Goal: Contribute content: Contribute content

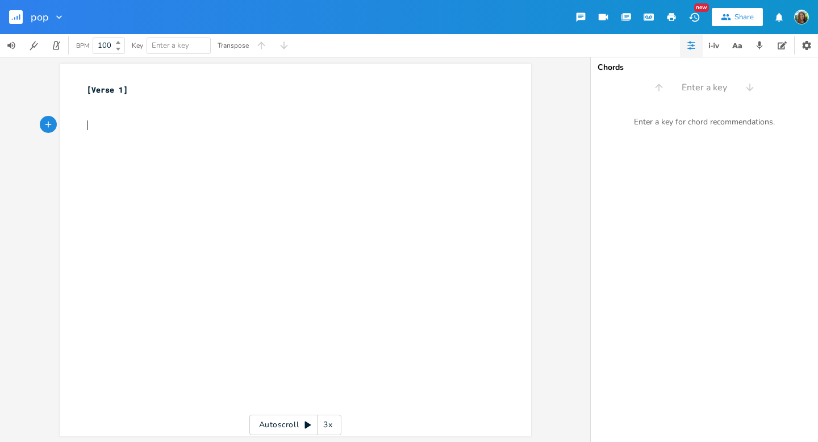
click at [239, 160] on div "xxxxxxxxxx [Verse 1] ​ ​ ​" at bounding box center [304, 261] width 439 height 358
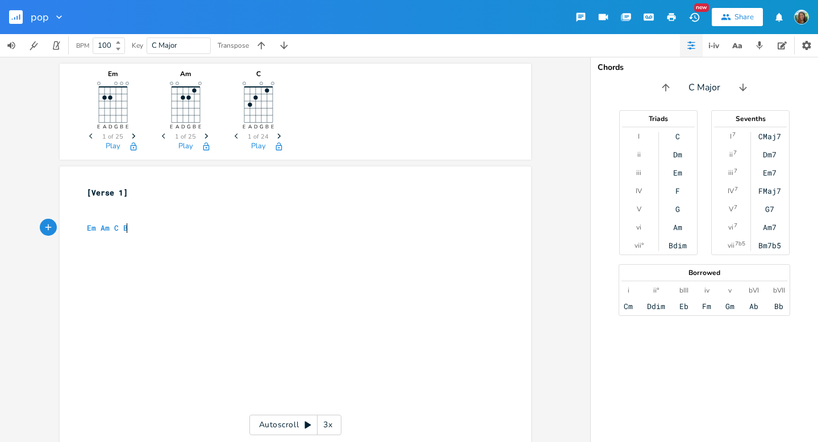
type textarea "Em Am C Bm"
click at [758, 43] on icon "button" at bounding box center [760, 45] width 10 height 10
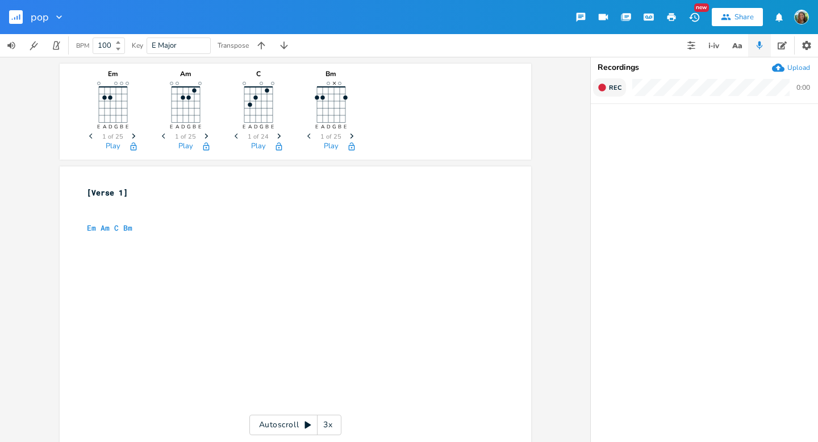
click at [613, 86] on span "Rec" at bounding box center [615, 88] width 13 height 9
click at [613, 86] on span "End" at bounding box center [615, 88] width 13 height 9
click at [190, 242] on pre "​" at bounding box center [290, 240] width 410 height 12
type textarea "You can't describe me"
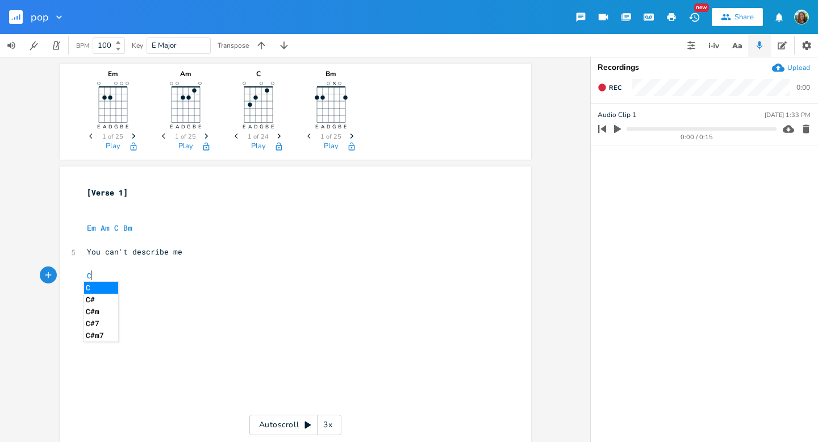
type textarea "CLL"
type textarea "all our a"
type textarea "t"
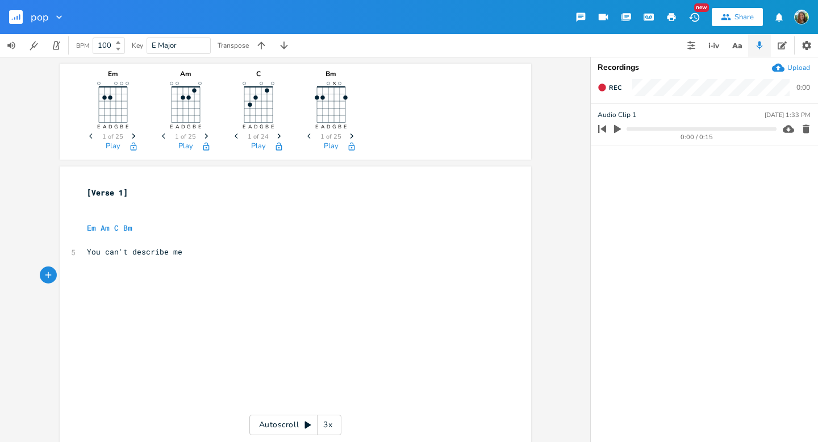
click at [525, 91] on div "Em E A D G B E Previous 1 of 25 Next Play Am E A D G B E Previous 1 of 25 Next …" at bounding box center [296, 112] width 472 height 96
click at [606, 89] on icon "button" at bounding box center [602, 87] width 9 height 9
click at [605, 84] on icon "button" at bounding box center [602, 87] width 9 height 9
click at [225, 340] on div "xxxxxxxxxx [Verse 1] ​ ​ Em Am C Bm ​ 5 You can't describe me ​ ​ ​" at bounding box center [304, 364] width 439 height 358
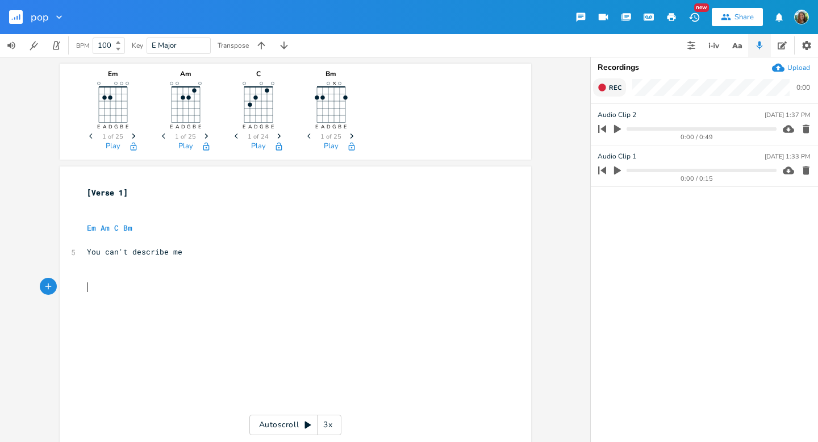
click at [606, 85] on icon "button" at bounding box center [602, 87] width 9 height 9
click at [608, 80] on button "Rec" at bounding box center [609, 87] width 33 height 18
click at [615, 81] on button "End" at bounding box center [610, 87] width 34 height 18
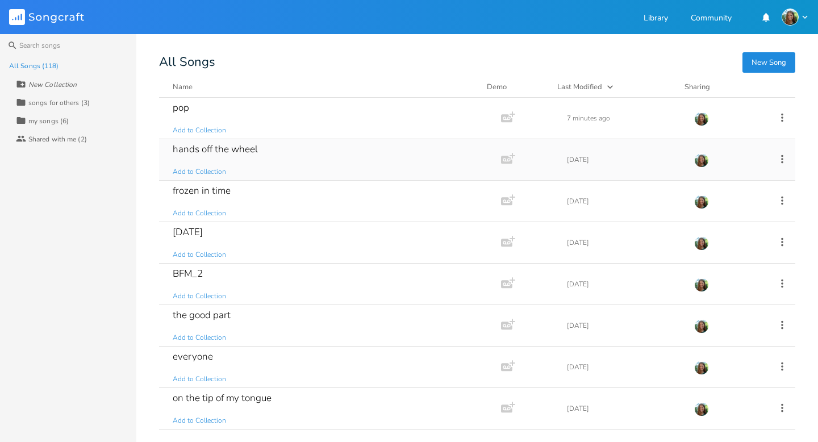
click at [232, 148] on div "hands off the wheel" at bounding box center [215, 149] width 85 height 10
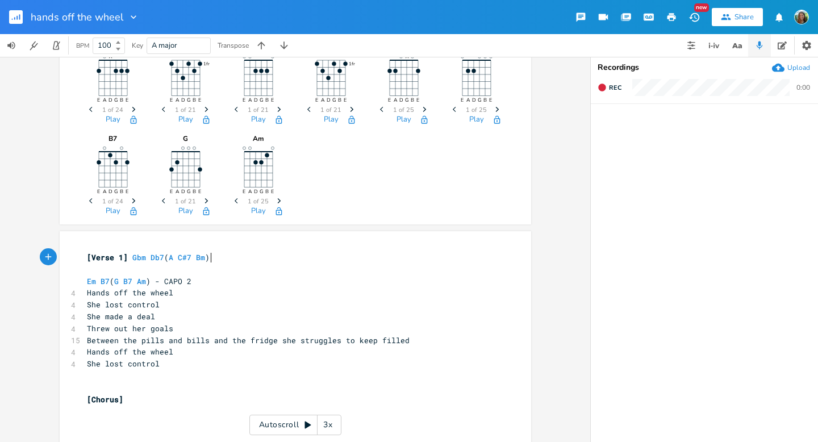
scroll to position [27, 0]
click at [14, 13] on rect "button" at bounding box center [16, 17] width 14 height 14
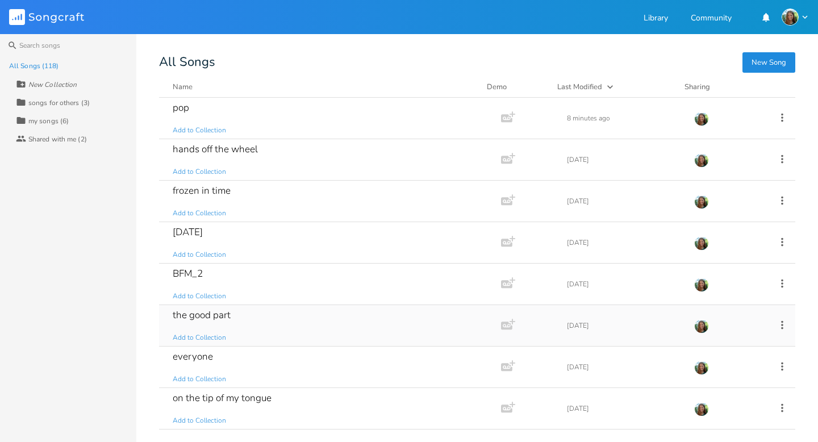
click at [221, 317] on div "the good part" at bounding box center [202, 315] width 58 height 10
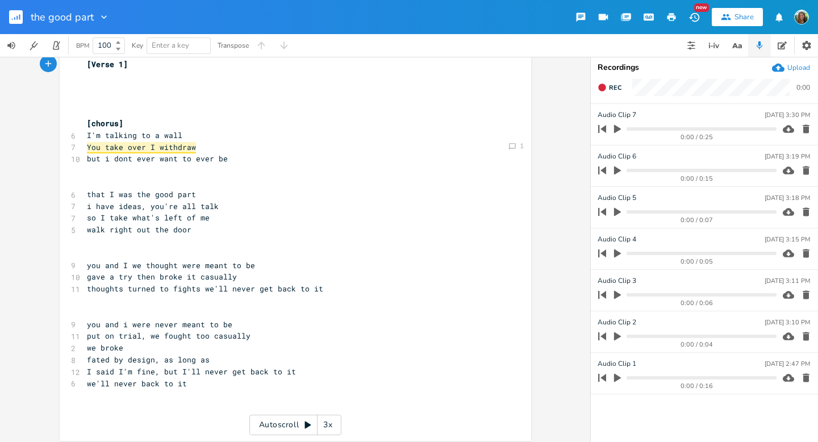
scroll to position [30, 0]
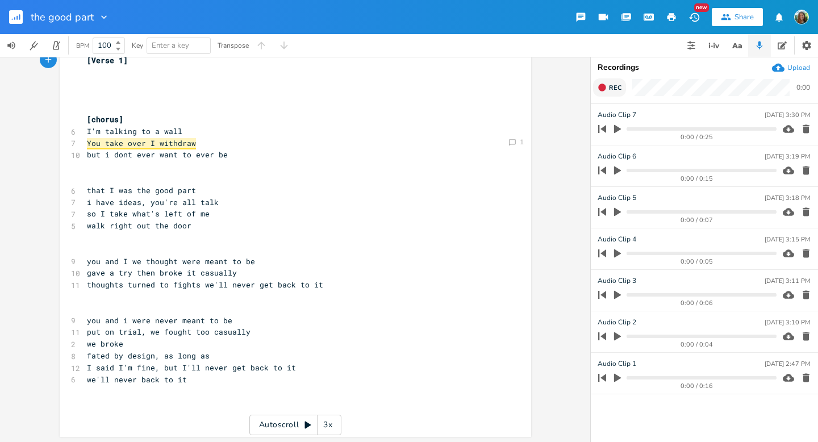
click at [617, 88] on span "Rec" at bounding box center [615, 88] width 13 height 9
click at [617, 88] on span "End" at bounding box center [615, 88] width 13 height 9
click at [617, 88] on span "Rec" at bounding box center [615, 88] width 13 height 9
click at [608, 86] on button "End" at bounding box center [610, 87] width 34 height 18
click at [608, 86] on button "Rec" at bounding box center [609, 87] width 33 height 18
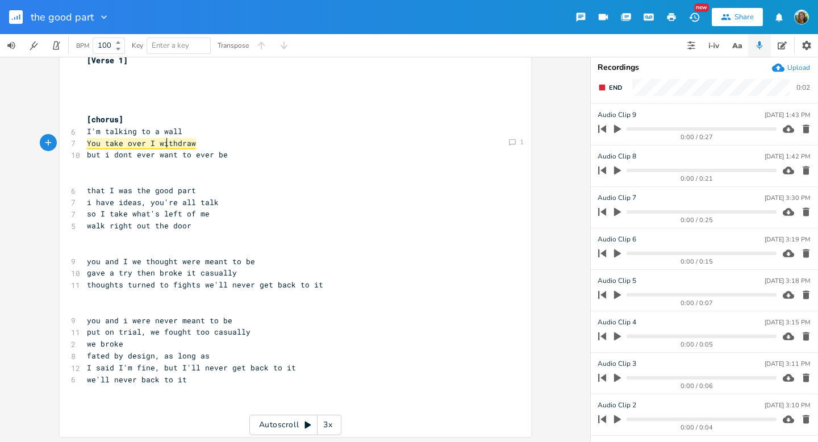
click at [164, 147] on span "You take over I withdraw" at bounding box center [141, 143] width 109 height 11
click at [511, 143] on icon "Comment" at bounding box center [513, 143] width 8 height 8
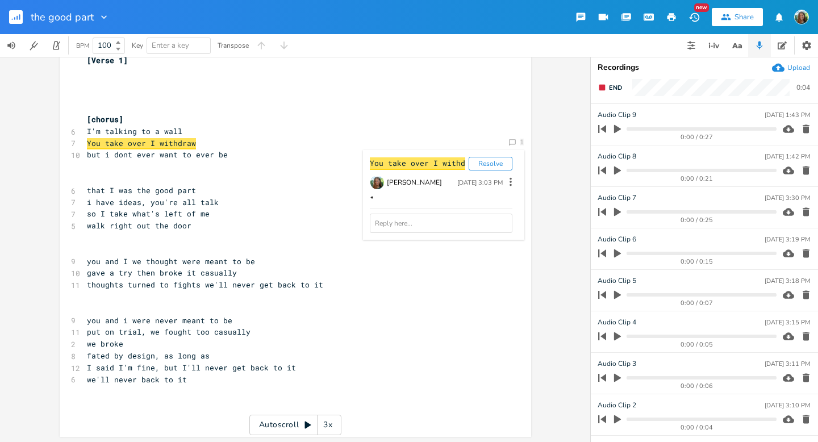
click at [483, 119] on pre "[chorus]" at bounding box center [290, 120] width 410 height 12
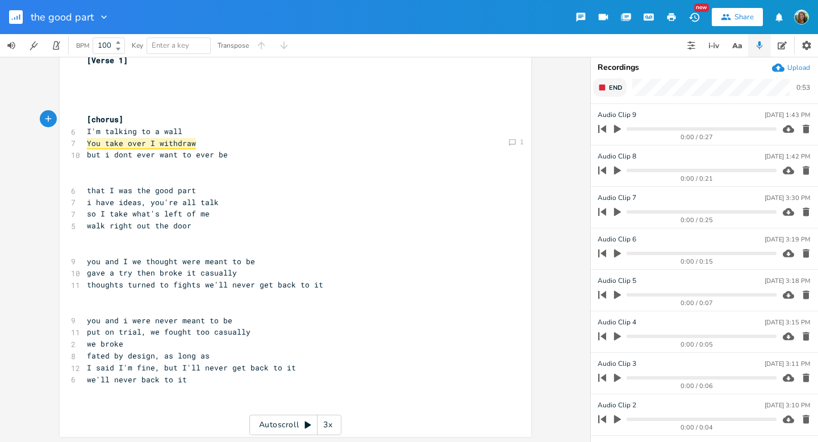
click at [600, 90] on rect "button" at bounding box center [603, 88] width 6 height 6
click at [613, 130] on icon "button" at bounding box center [618, 129] width 10 height 10
click at [697, 130] on progress at bounding box center [701, 128] width 149 height 3
click at [616, 131] on icon "button" at bounding box center [617, 128] width 7 height 7
click at [134, 263] on span "you and I we thought were meant to be" at bounding box center [171, 261] width 168 height 10
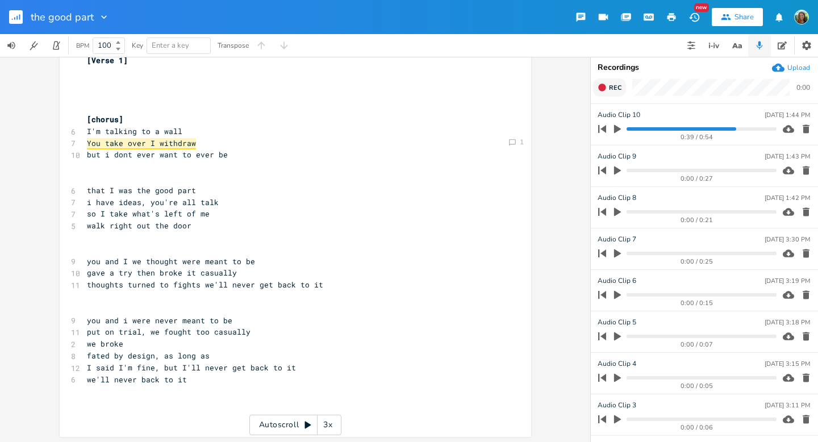
type textarea "we"
click at [134, 263] on span "you and I we thought were meant to be" at bounding box center [171, 261] width 168 height 10
click at [201, 388] on pre "​" at bounding box center [290, 390] width 410 height 12
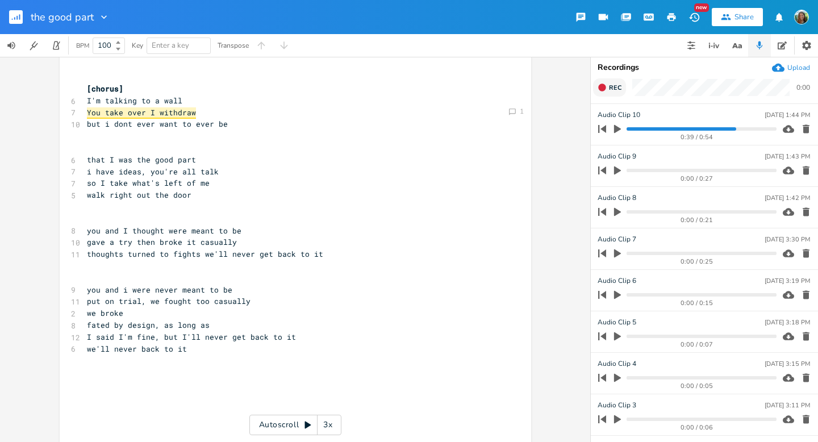
scroll to position [6, 0]
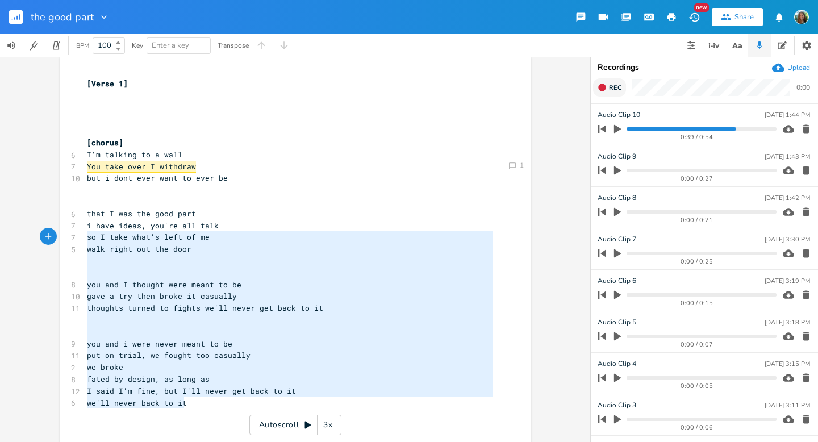
type textarea "[Verse 1] [chorus] I'm talking to a wall You take over I withdraw but i dont ev…"
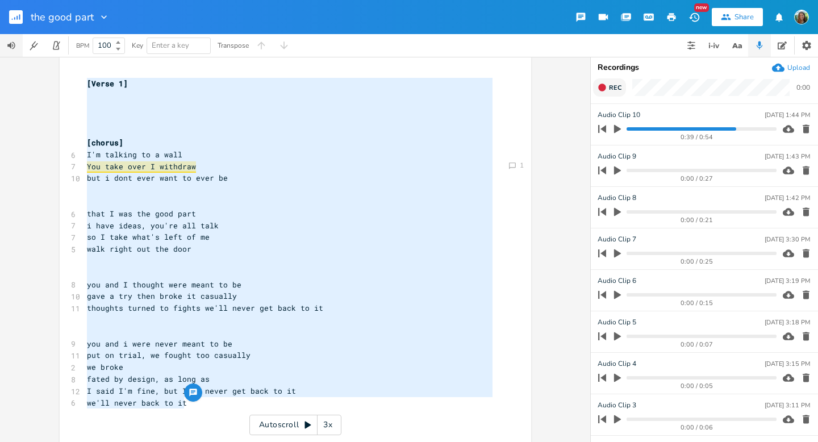
drag, startPoint x: 188, startPoint y: 408, endPoint x: 22, endPoint y: 55, distance: 390.0
click at [22, 55] on div "the good part New Share BPM 100 Key Enter a key Transpose Comment 1 [Verse 1] […" at bounding box center [409, 221] width 818 height 442
click at [778, 49] on icon "button" at bounding box center [782, 45] width 9 height 8
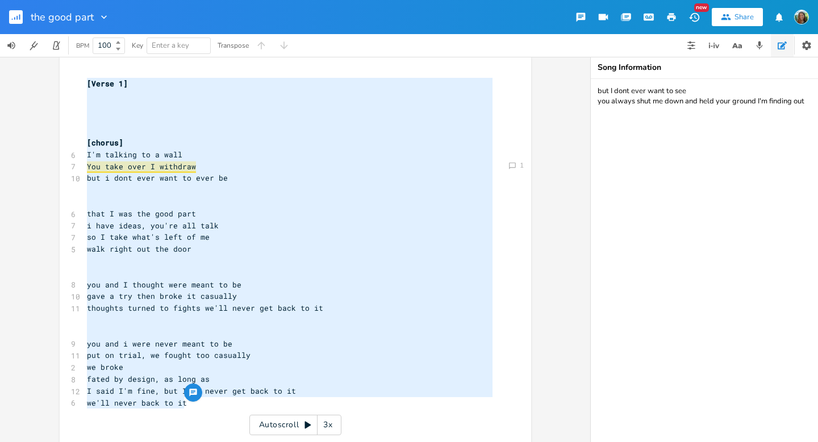
click at [689, 139] on textarea "but I dont ever want to see you always shut me down and held your ground I'm fi…" at bounding box center [704, 260] width 227 height 363
paste textarea "[Verse 1] [chorus] I'm talking to a wall You take over I withdraw but i dont ev…"
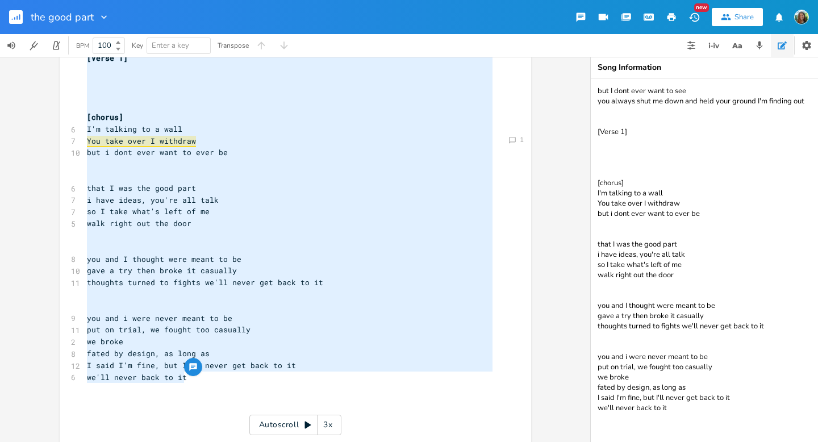
scroll to position [65, 0]
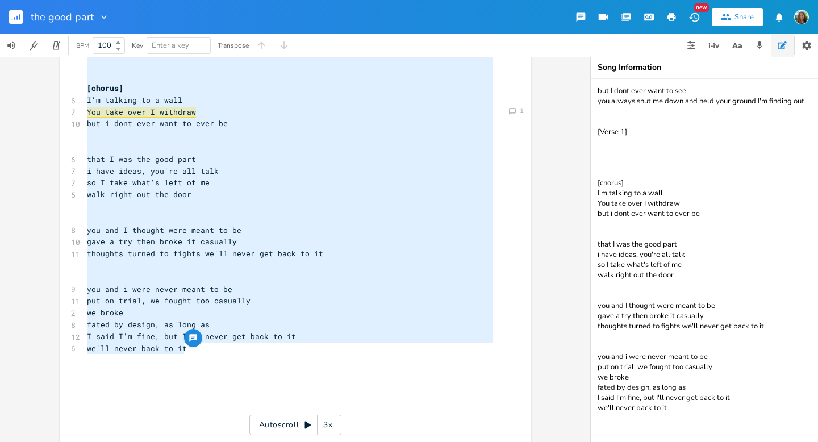
type textarea "but I dont ever want to see you always shut me down and held your ground I'm fi…"
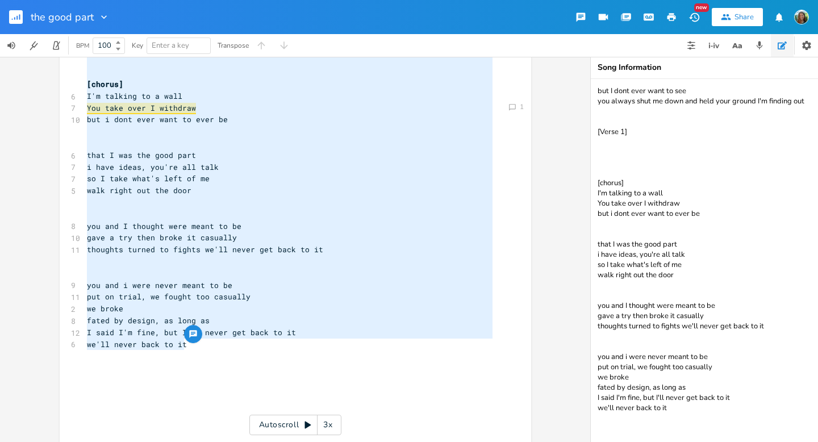
type textarea "[Verse 1] [chorus] I'm talking to a wall You take over I withdraw but i dont ev…"
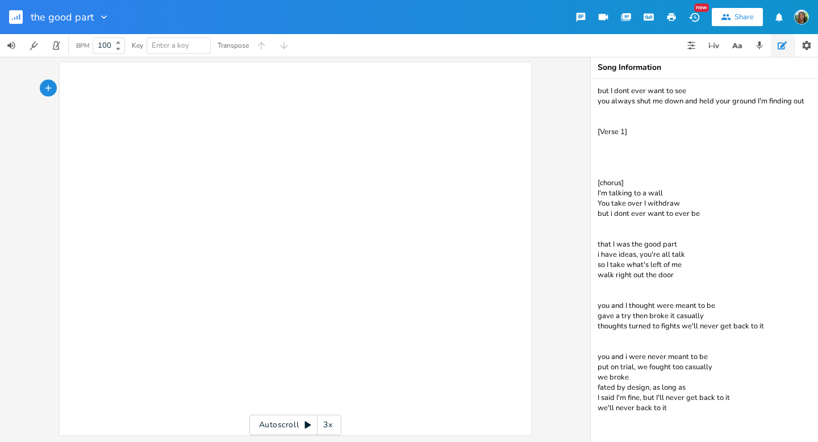
scroll to position [0, 0]
type textarea "["
type textarea "[r"
type textarea "pre]"
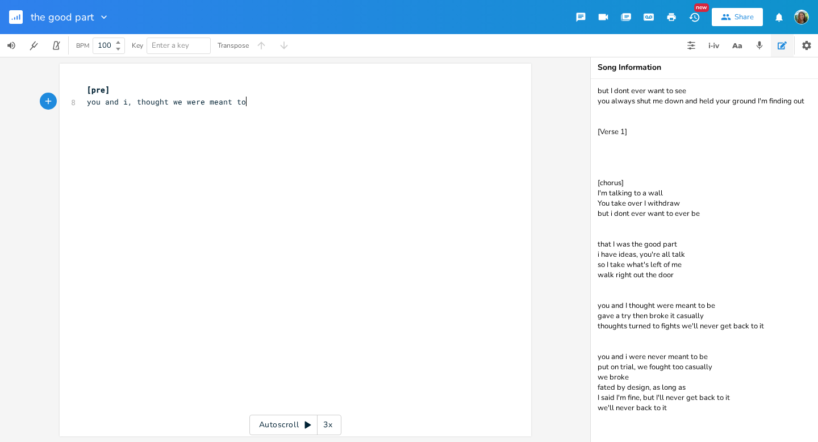
type textarea "you and i, thought we were meant to be"
type textarea "gave"
type textarea "really tried, then brok"
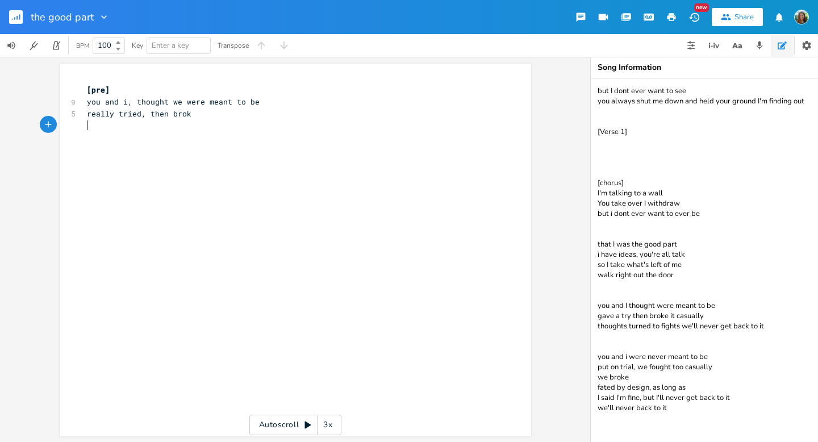
scroll to position [0, 5]
type textarea "e"
type textarea "e off casually"
click at [155, 114] on span "really tried, then broke off casually" at bounding box center [171, 114] width 168 height 10
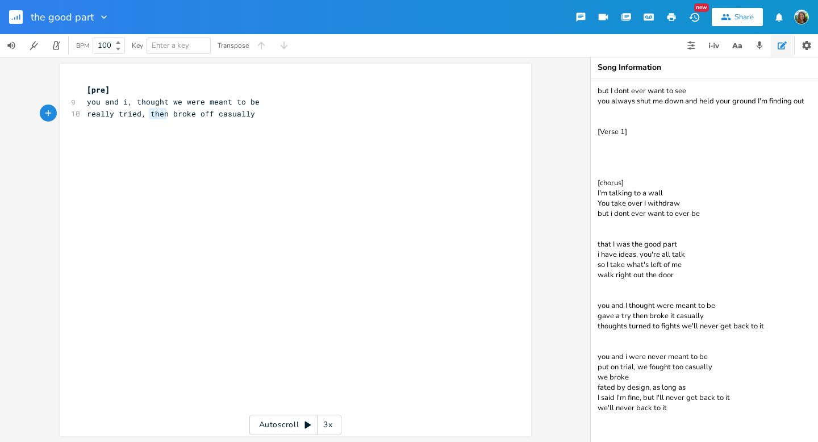
click at [155, 114] on span "really tried, then broke off casually" at bounding box center [171, 114] width 168 height 10
type textarea "you"
click at [87, 115] on span "really tried, you broke off casually" at bounding box center [169, 114] width 164 height 10
type textarea "i"
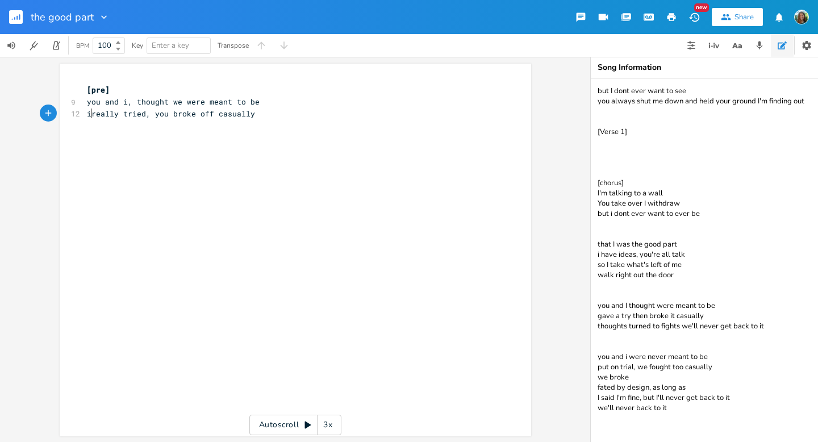
scroll to position [0, 3]
drag, startPoint x: 211, startPoint y: 114, endPoint x: 171, endPoint y: 111, distance: 40.5
click at [171, 111] on span "i really tried, you broke off casually" at bounding box center [173, 114] width 173 height 10
type textarea "hurt me"
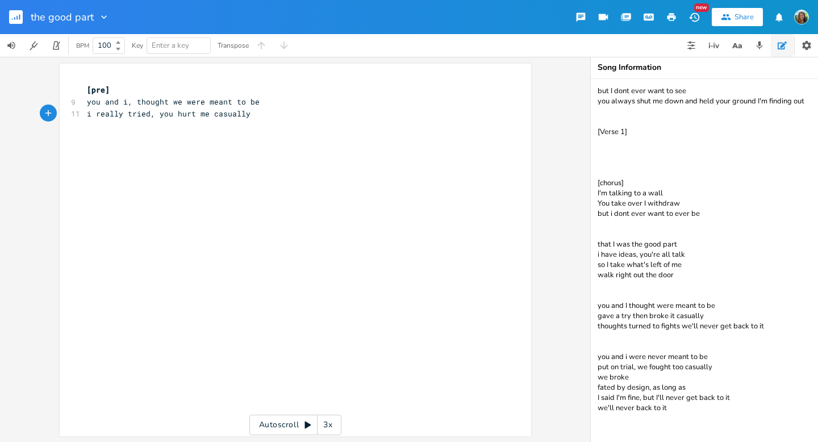
click at [230, 152] on div "x [pre] 9 you and i, thought we were meant to be 11 i really tried, you hurt me…" at bounding box center [304, 261] width 439 height 358
